Goal: Information Seeking & Learning: Learn about a topic

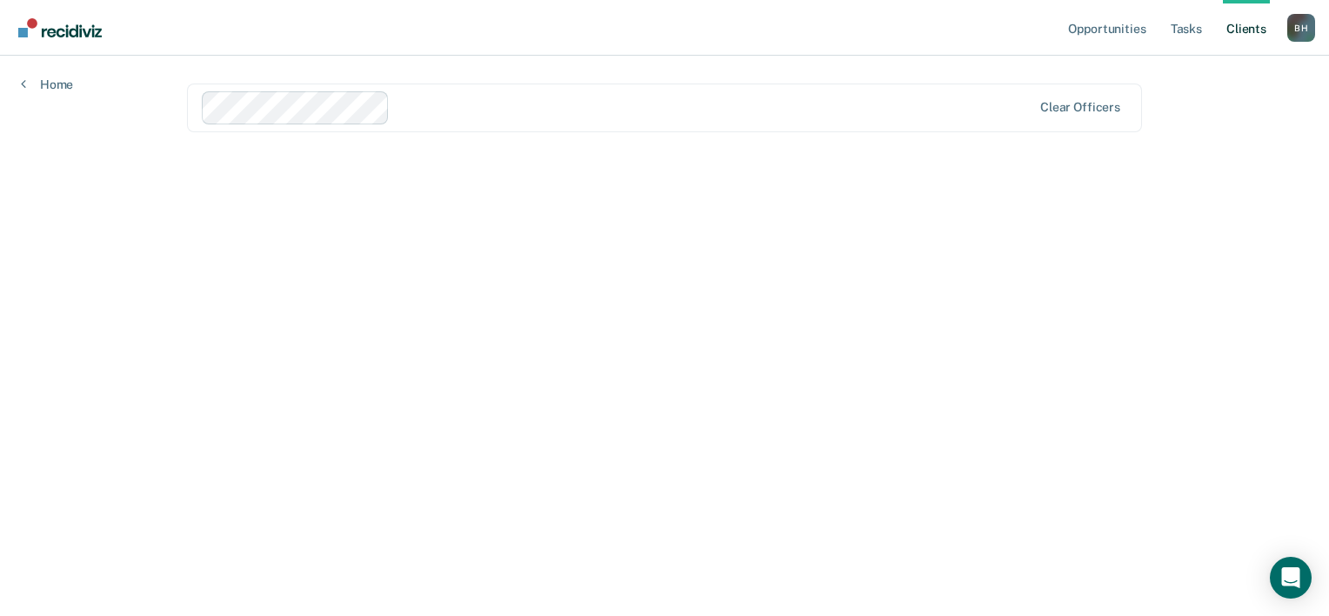
click at [43, 128] on div "Opportunities Tasks Client s Bashyra Holland B H Profile How it works Log Out H…" at bounding box center [664, 308] width 1329 height 616
click at [1064, 49] on link "Opportunities" at bounding box center [1106, 28] width 84 height 56
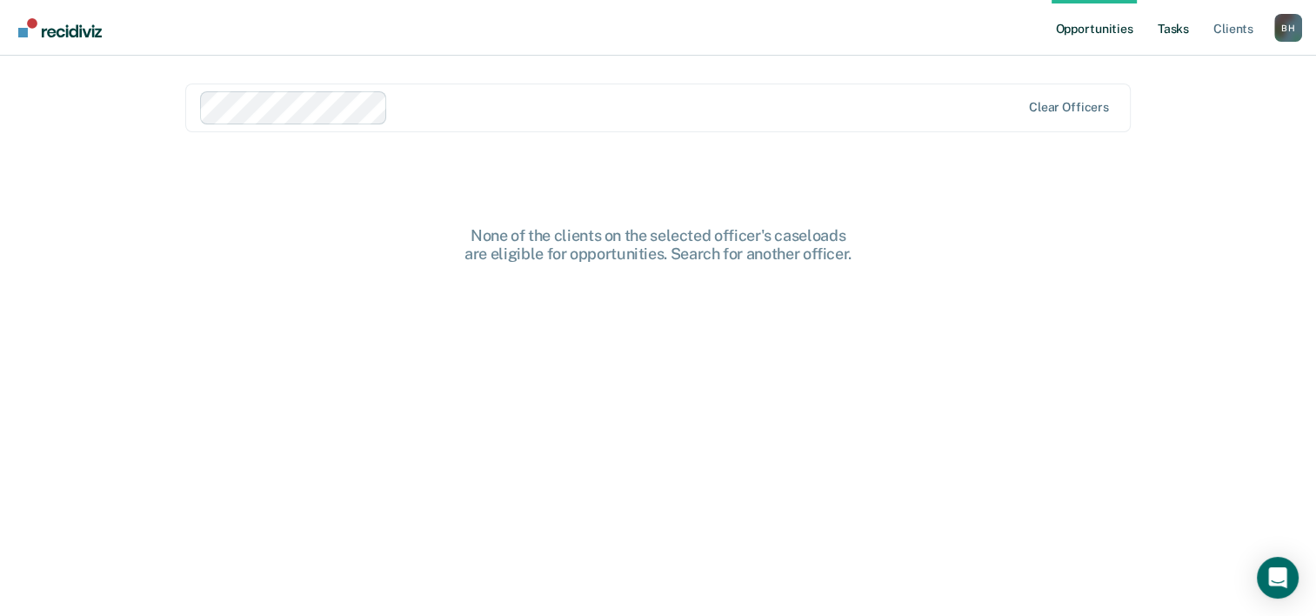
click at [1154, 35] on link "Tasks" at bounding box center [1173, 28] width 38 height 56
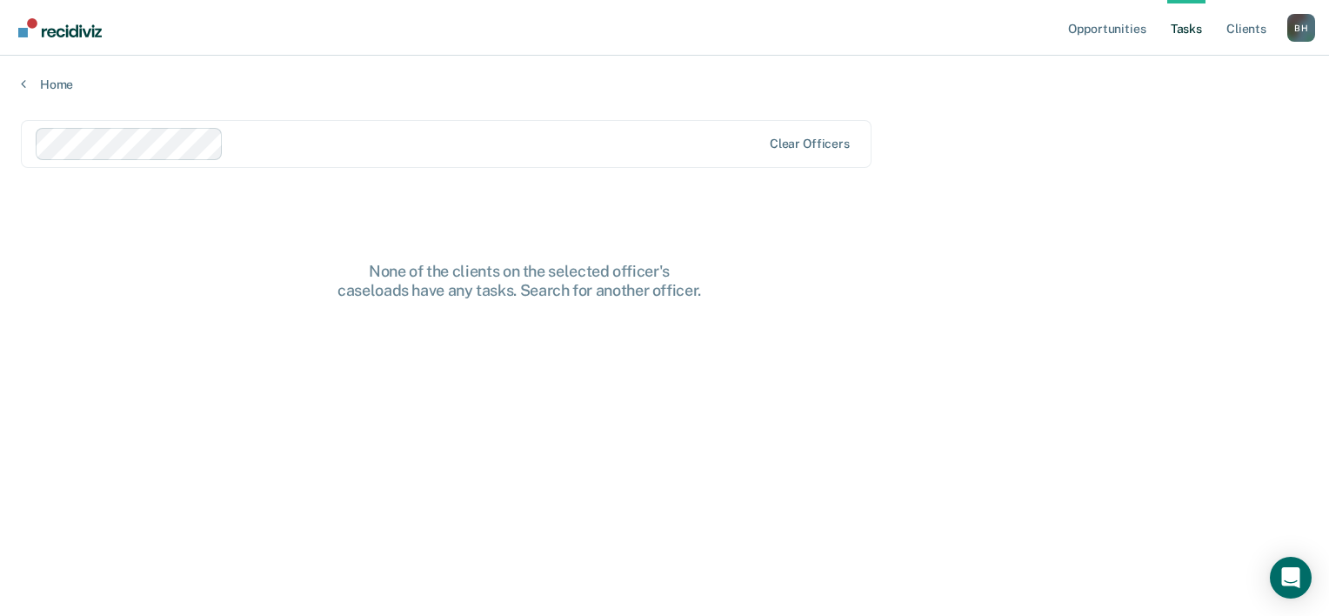
click at [135, 117] on main "Clear officers None of the clients on the selected officer's caseloads have any…" at bounding box center [664, 351] width 1329 height 518
click at [76, 116] on main "Clear officers None of the clients on the selected officer's caseloads have any…" at bounding box center [664, 351] width 1329 height 518
click at [1075, 23] on link "Opportunities" at bounding box center [1106, 28] width 84 height 56
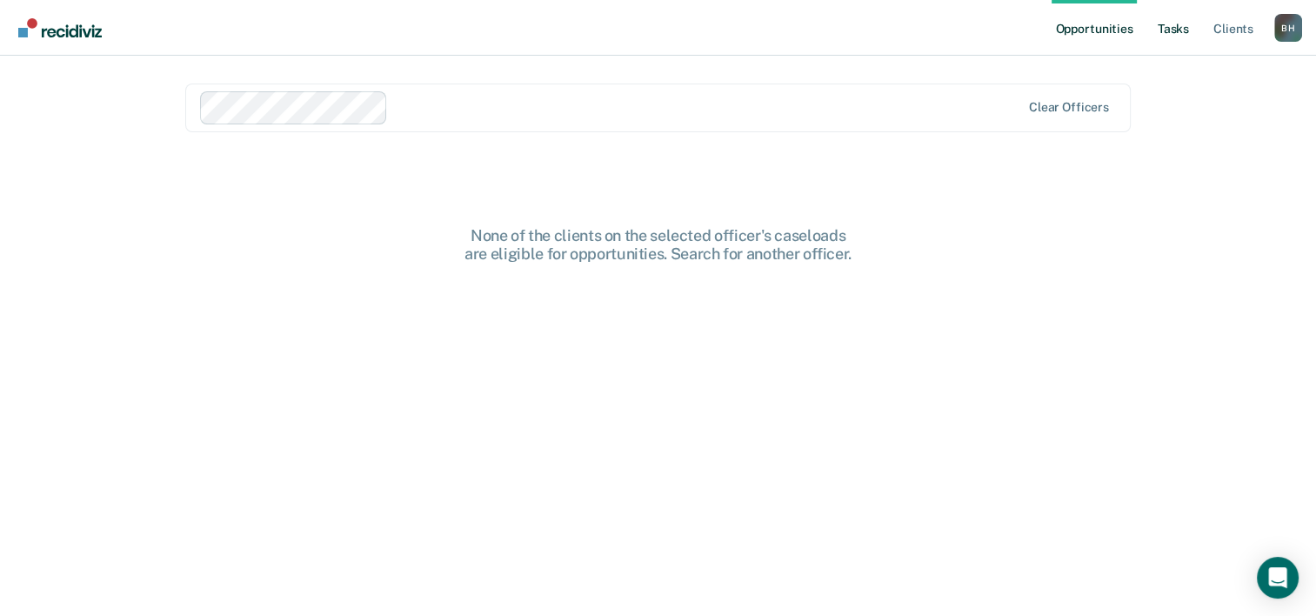
click at [1154, 33] on link "Tasks" at bounding box center [1173, 28] width 38 height 56
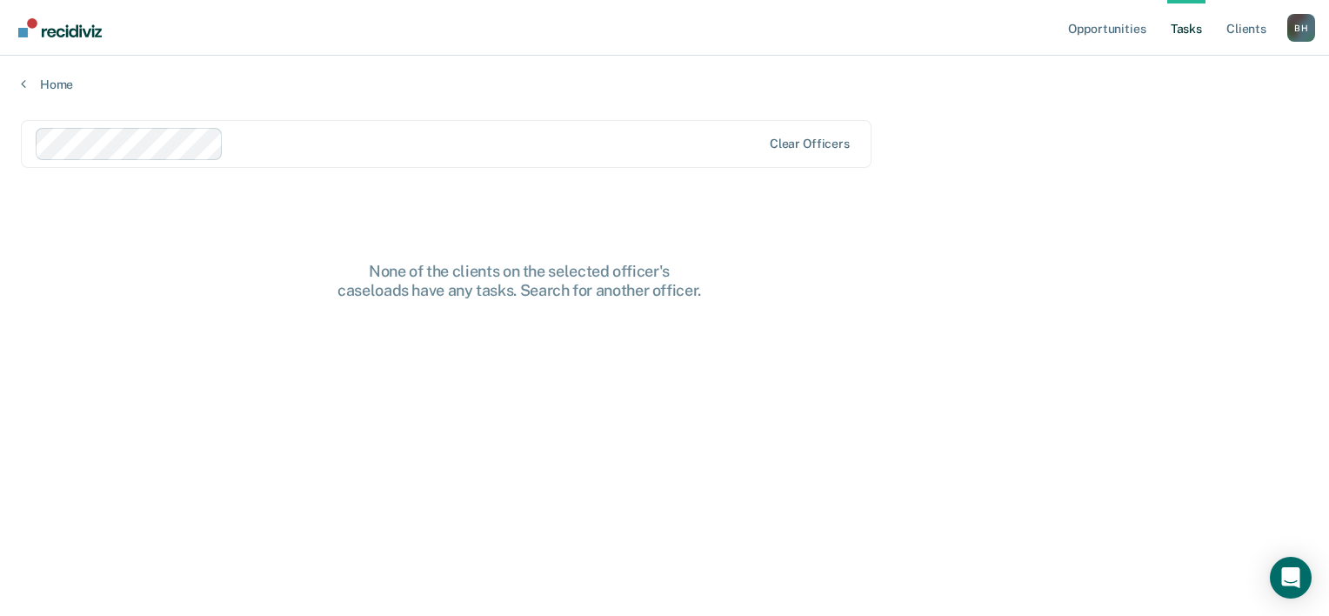
click at [10, 92] on div "Home" at bounding box center [664, 74] width 1329 height 37
click at [1249, 24] on link "Client s" at bounding box center [1246, 28] width 47 height 56
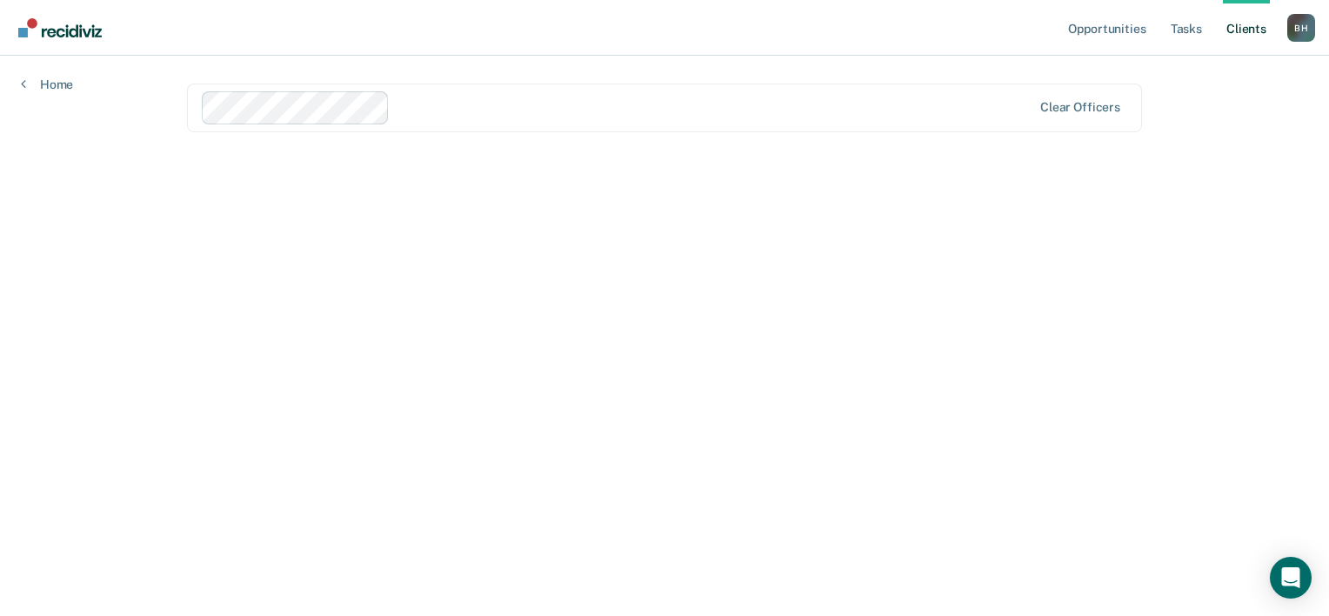
click at [1293, 38] on div "B H" at bounding box center [1301, 28] width 28 height 28
click at [1179, 77] on link "Profile" at bounding box center [1231, 70] width 140 height 14
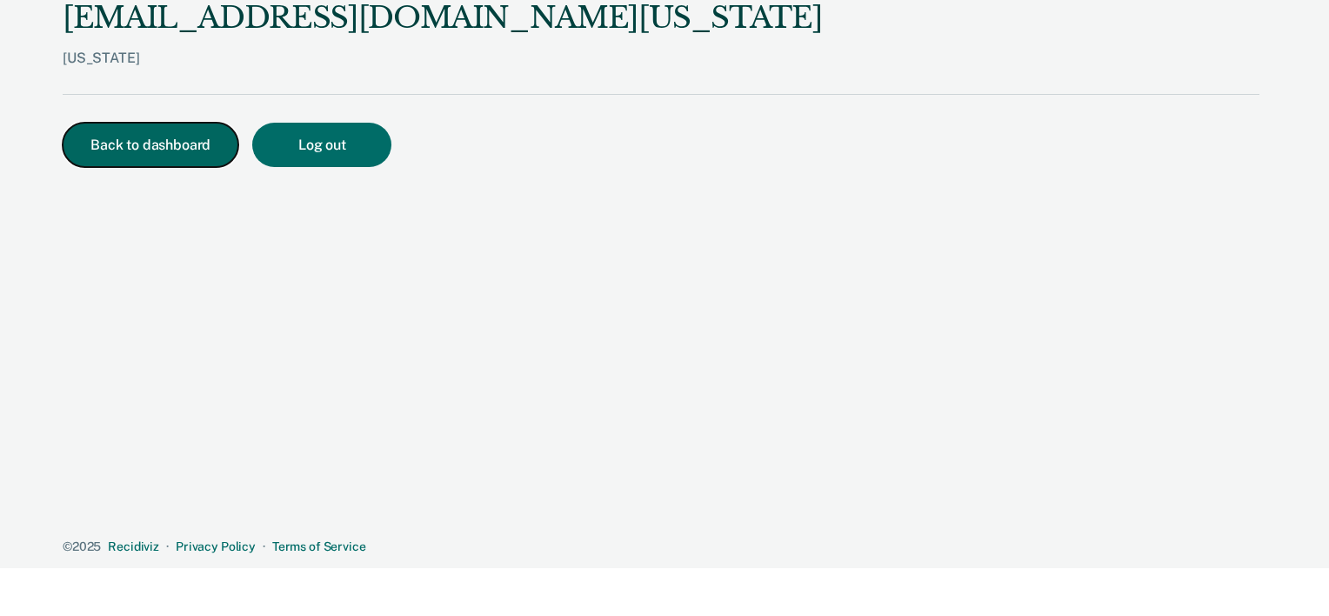
click at [203, 167] on button "Back to dashboard" at bounding box center [151, 145] width 176 height 44
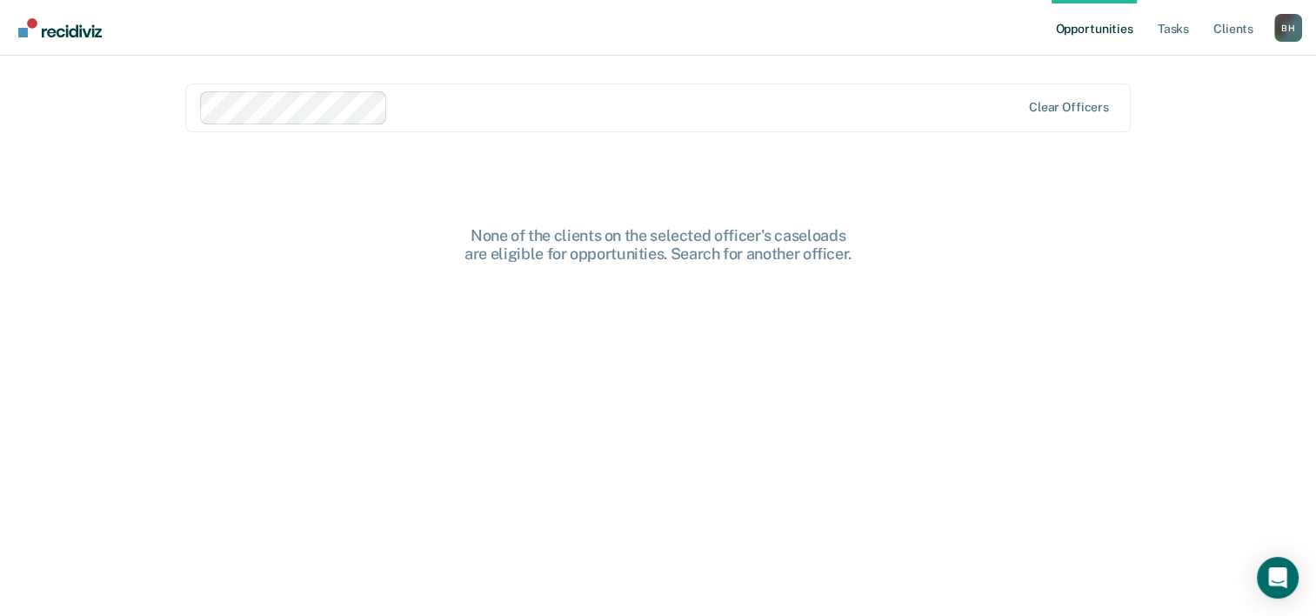
click at [73, 28] on img "Go to Recidiviz Home" at bounding box center [59, 27] width 83 height 19
click at [67, 30] on img "Go to Recidiviz Home" at bounding box center [59, 27] width 83 height 19
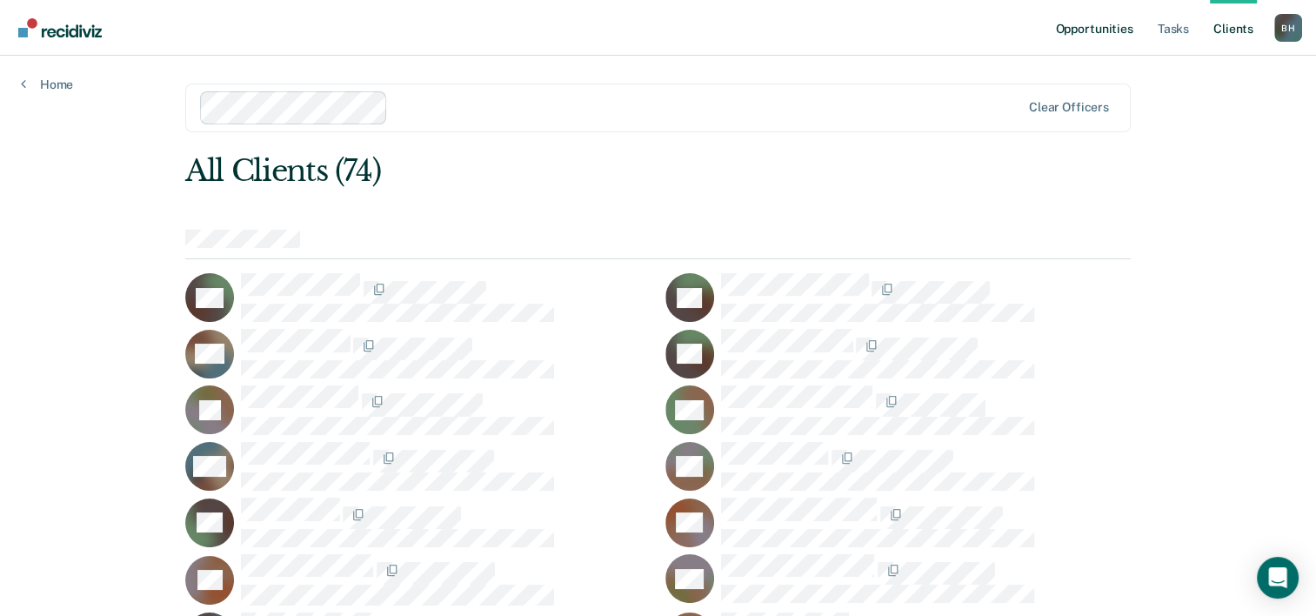
click at [1051, 21] on link "Opportunities" at bounding box center [1093, 28] width 84 height 56
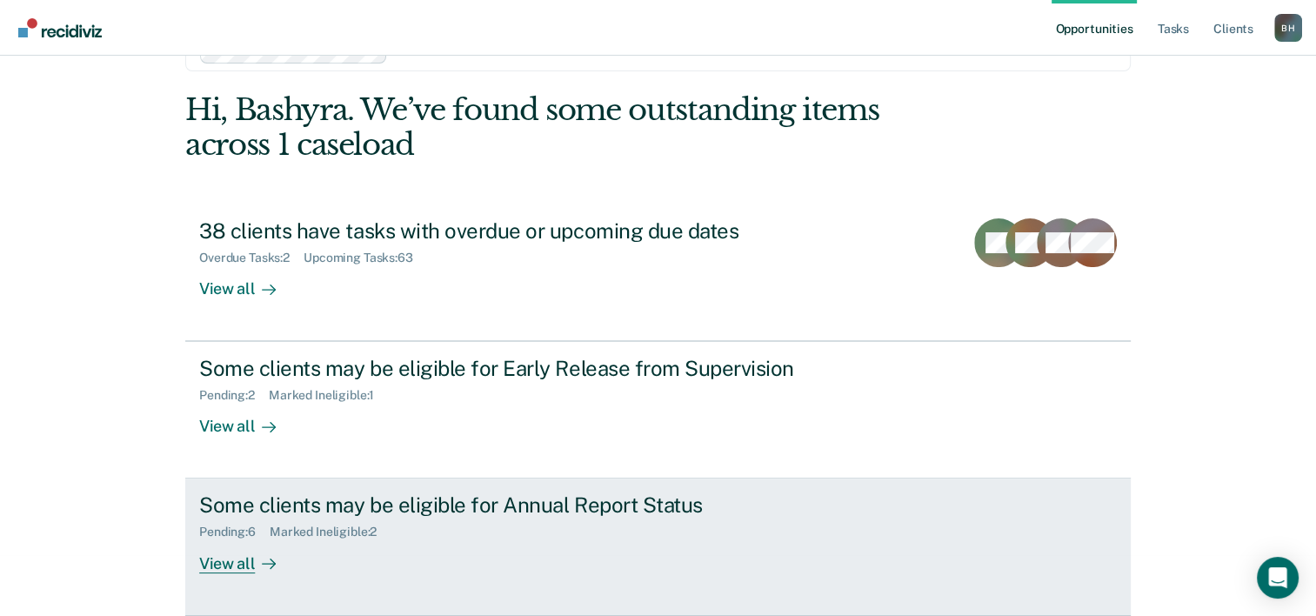
scroll to position [219, 0]
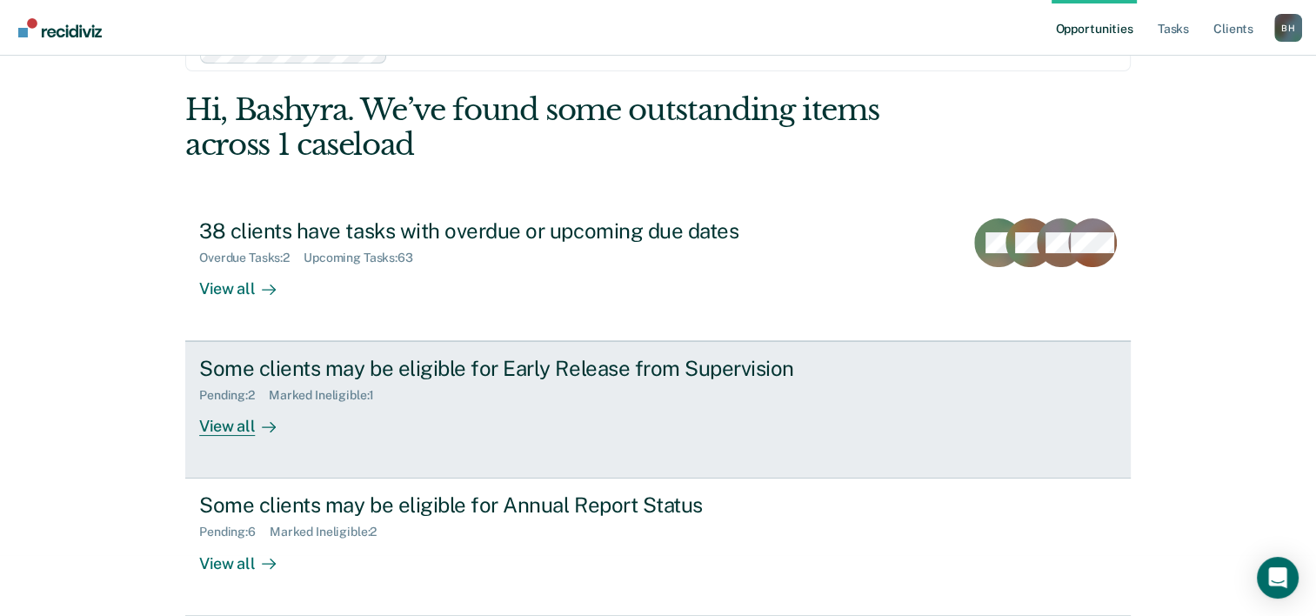
click at [270, 393] on link "Some clients may be eligible for Early Release from Supervision Pending : 2 Mar…" at bounding box center [657, 409] width 945 height 137
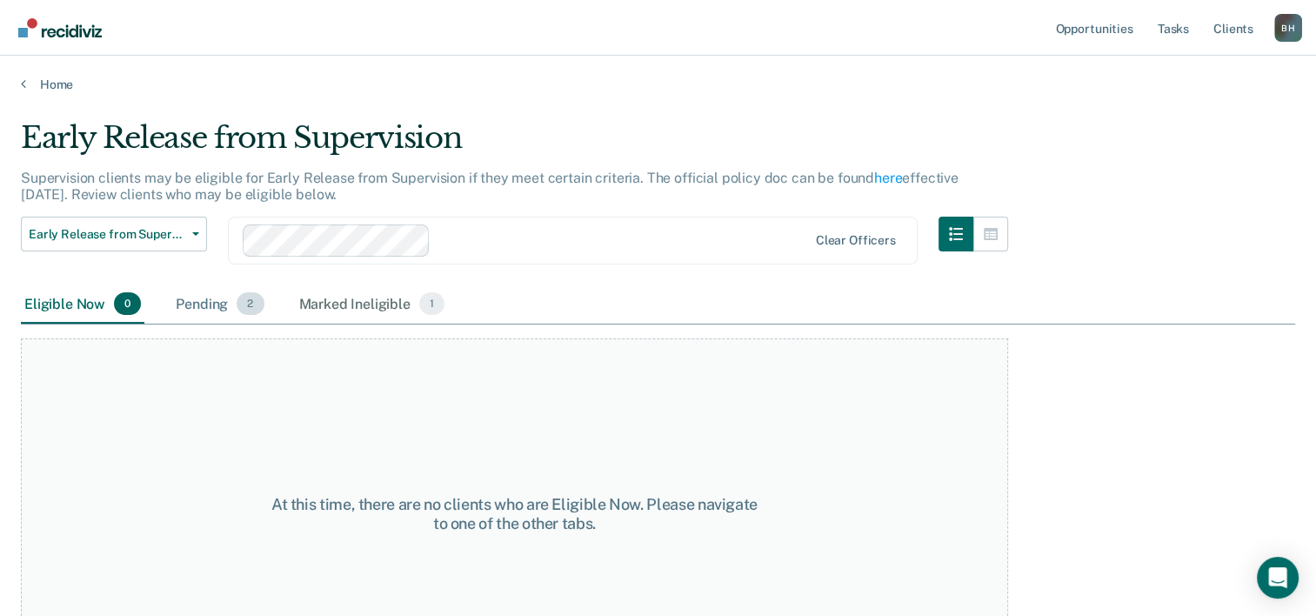
click at [264, 315] on span "2" at bounding box center [250, 303] width 27 height 23
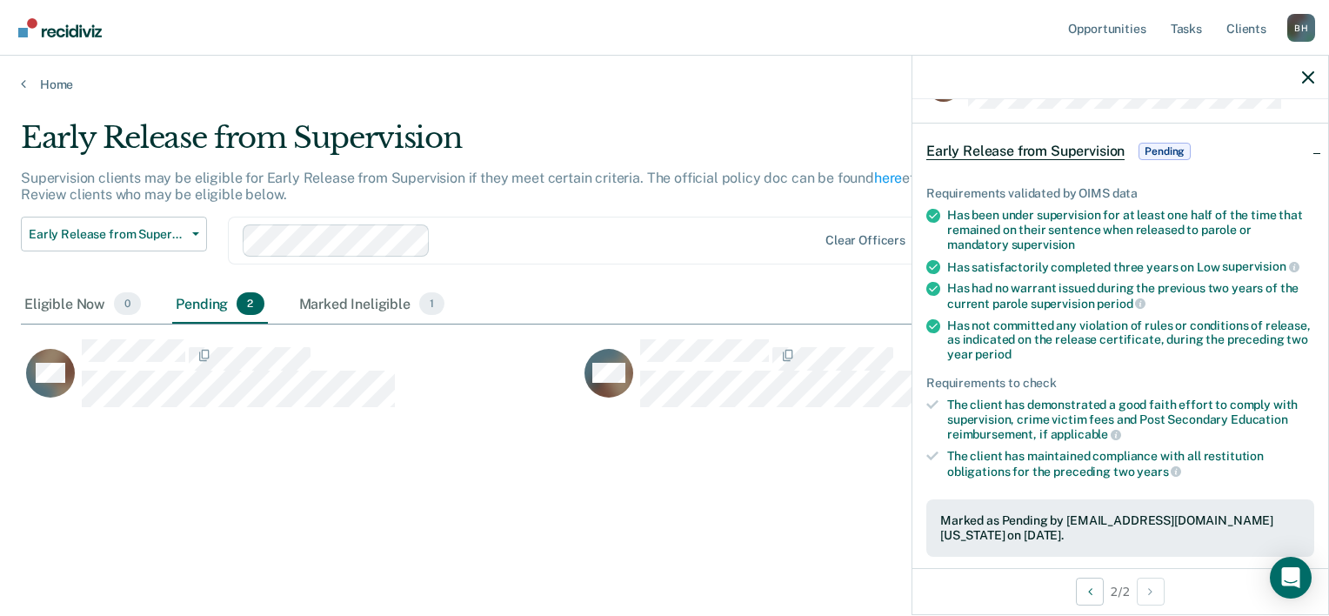
scroll to position [261, 0]
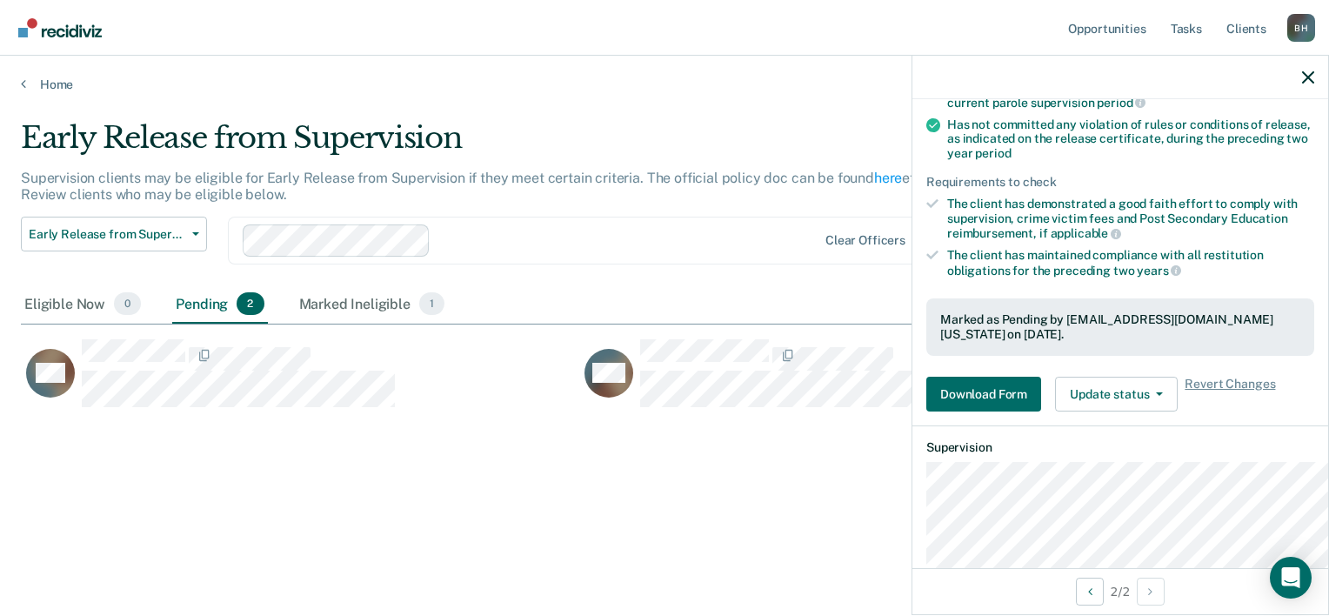
click at [725, 155] on div "Early Release from Supervision" at bounding box center [519, 145] width 997 height 50
click at [1304, 83] on icon "button" at bounding box center [1308, 77] width 12 height 12
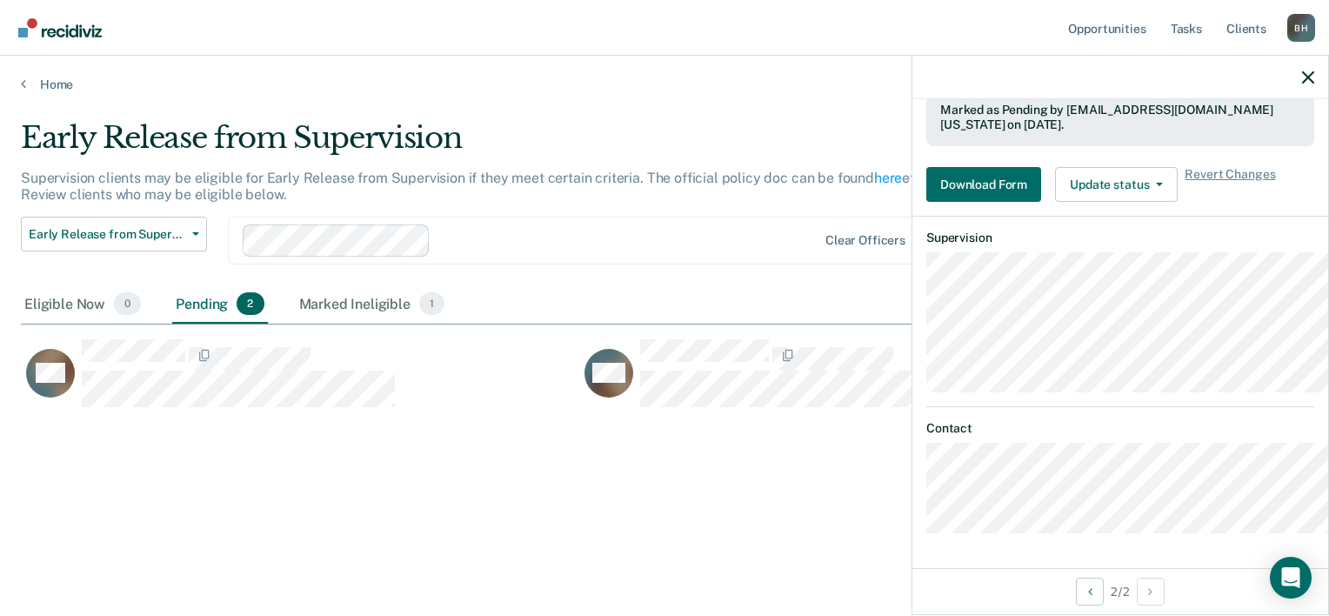
scroll to position [640, 0]
click at [624, 163] on div "Early Release from Supervision" at bounding box center [519, 145] width 997 height 50
click at [1298, 99] on div at bounding box center [1120, 77] width 416 height 43
click at [1311, 93] on div at bounding box center [1120, 77] width 416 height 43
click at [1302, 84] on button "button" at bounding box center [1308, 77] width 12 height 15
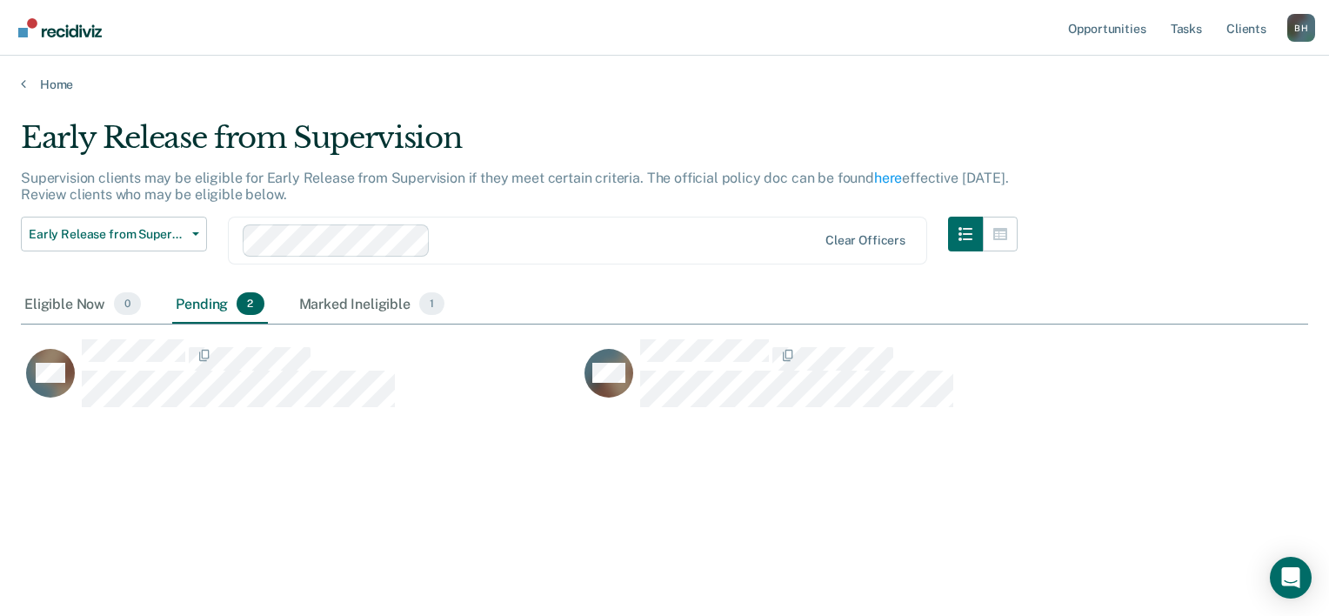
click at [1085, 118] on main "Early Release from Supervision Supervision clients may be eligible for Early Re…" at bounding box center [664, 351] width 1329 height 518
